Goal: Navigation & Orientation: Find specific page/section

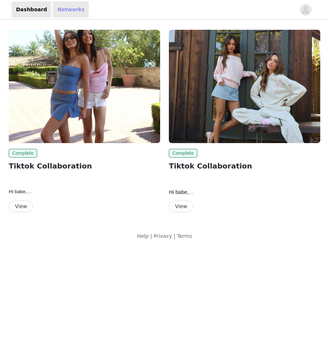
click at [68, 12] on link "Networks" at bounding box center [71, 9] width 36 height 16
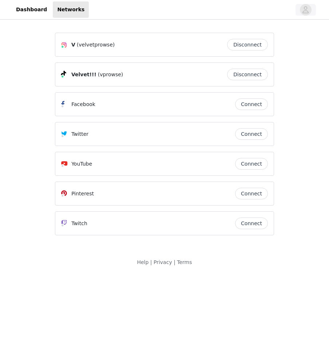
click at [309, 9] on icon "avatar" at bounding box center [305, 10] width 7 height 12
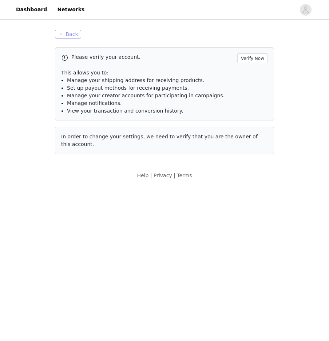
click at [73, 33] on button "Back" at bounding box center [68, 34] width 26 height 9
click at [37, 12] on link "Dashboard" at bounding box center [32, 9] width 40 height 16
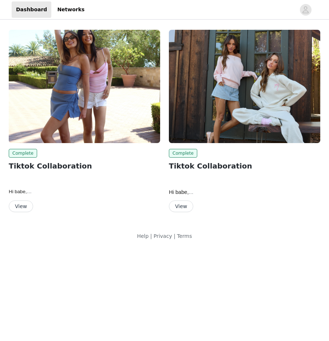
click at [21, 207] on button "View" at bounding box center [21, 207] width 24 height 12
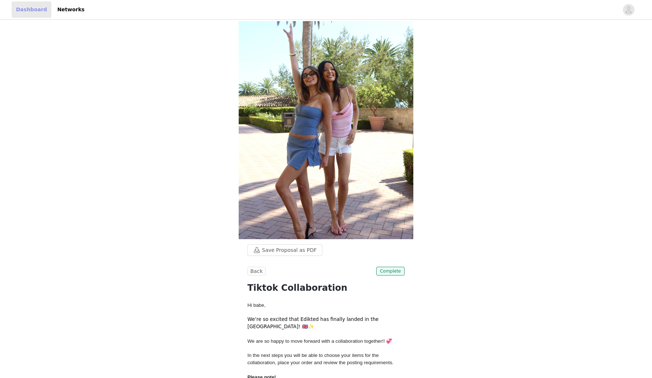
click at [33, 13] on link "Dashboard" at bounding box center [32, 9] width 40 height 16
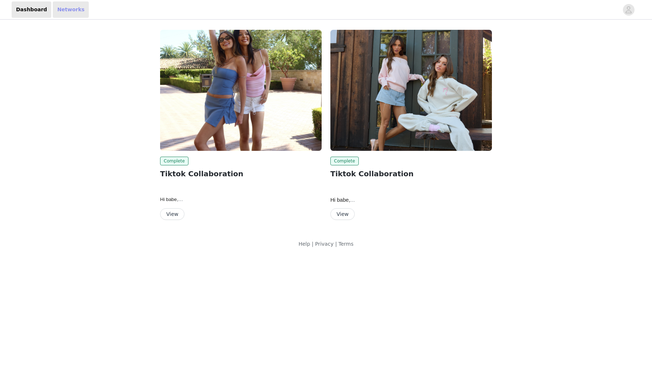
click at [54, 11] on link "Networks" at bounding box center [71, 9] width 36 height 16
